Goal: Information Seeking & Learning: Learn about a topic

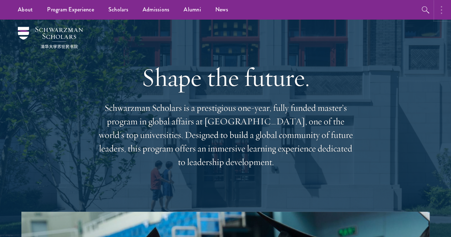
click at [441, 12] on circle "button" at bounding box center [441, 12] width 1 height 1
click at [364, 12] on button "button" at bounding box center [367, 10] width 16 height 20
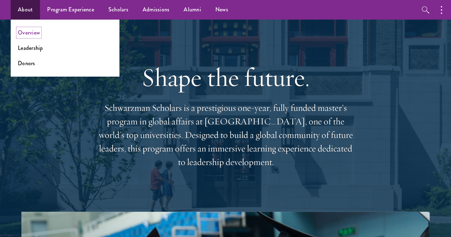
click at [22, 32] on link "Overview" at bounding box center [29, 33] width 22 height 8
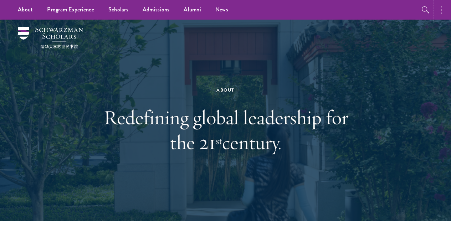
click at [442, 12] on circle "button" at bounding box center [441, 12] width 1 height 1
click at [347, 11] on icon "button" at bounding box center [349, 10] width 9 height 9
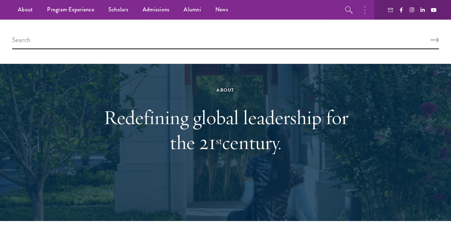
click at [282, 12] on ul "About Overview Leadership Donors Program Experience Overview Curriculum Student…" at bounding box center [175, 10] width 328 height 20
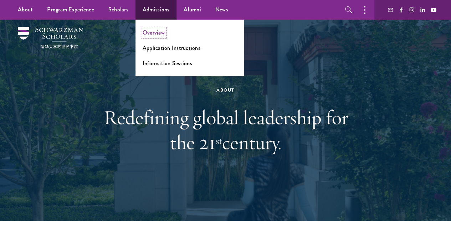
click at [153, 32] on link "Overview" at bounding box center [154, 33] width 22 height 8
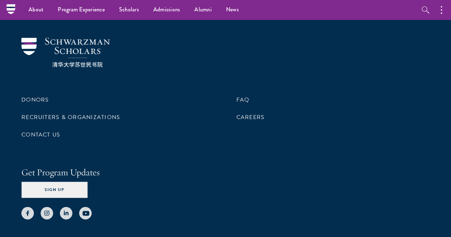
scroll to position [3465, 0]
